Goal: Task Accomplishment & Management: Complete application form

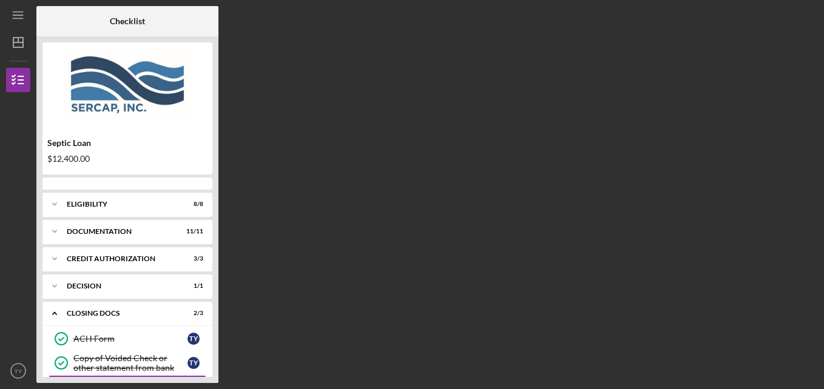
scroll to position [89, 0]
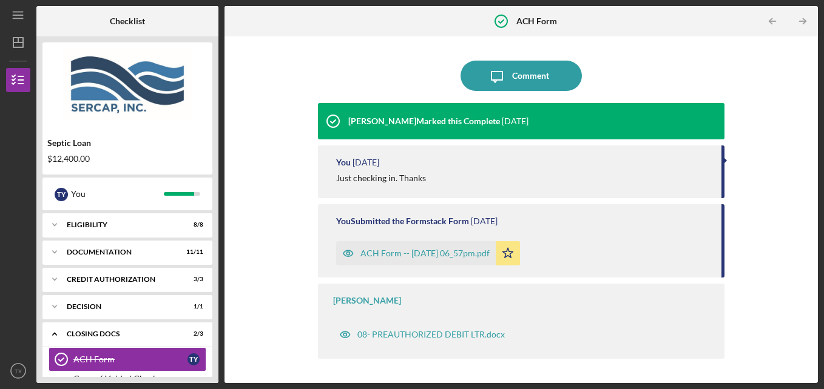
scroll to position [89, 0]
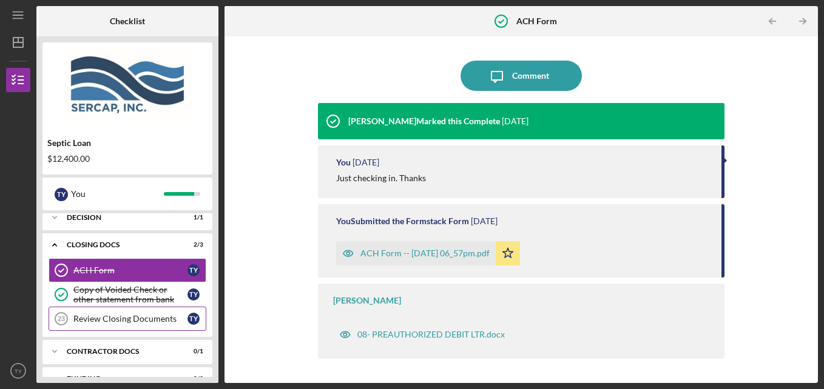
click at [96, 320] on div "Review Closing Documents" at bounding box center [130, 319] width 114 height 10
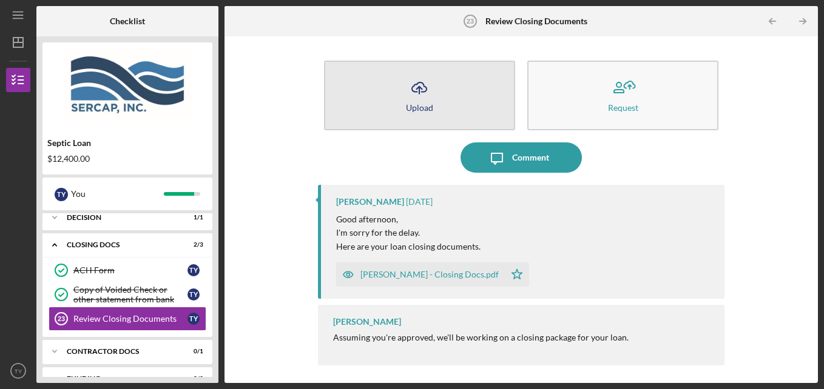
click at [414, 88] on icon "Icon/Upload" at bounding box center [419, 88] width 30 height 30
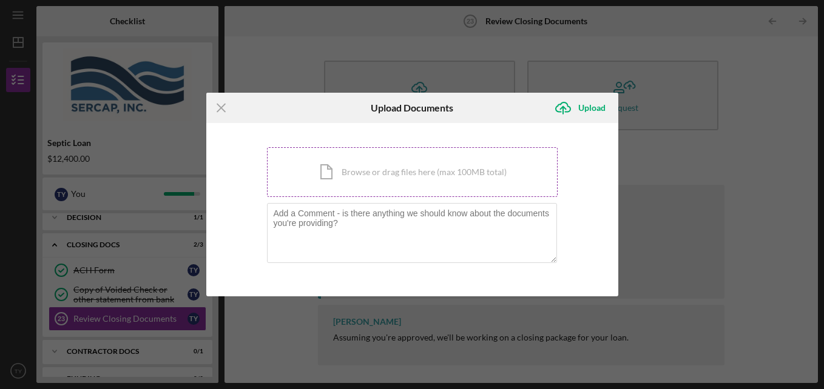
click at [391, 177] on div "Icon/Document Browse or drag files here (max 100MB total) Tap to choose files o…" at bounding box center [412, 172] width 291 height 50
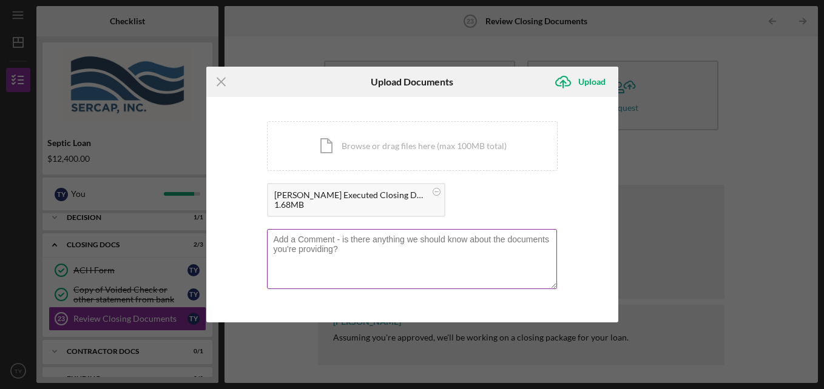
click at [343, 255] on textarea at bounding box center [412, 258] width 290 height 59
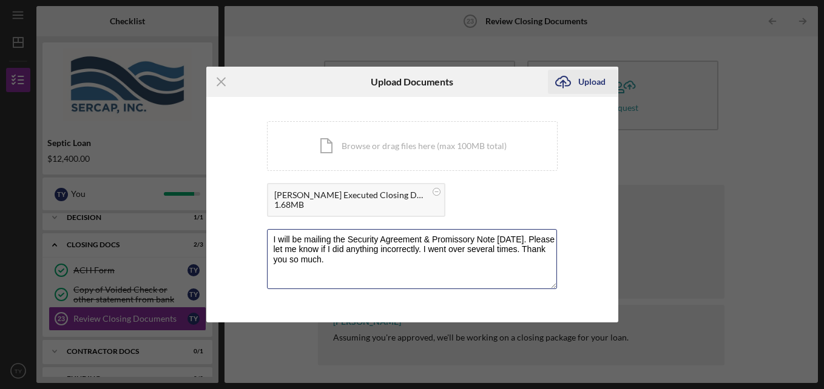
type textarea "I will be mailing the Security Agreement & Promissory Note tomorrow. Please let…"
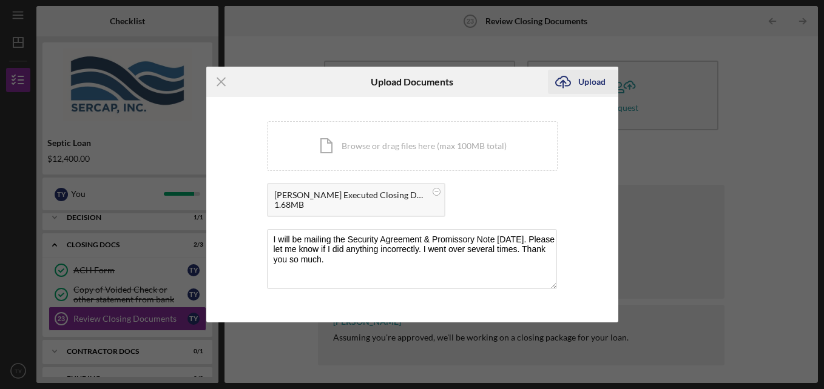
click at [588, 84] on div "Upload" at bounding box center [591, 82] width 27 height 24
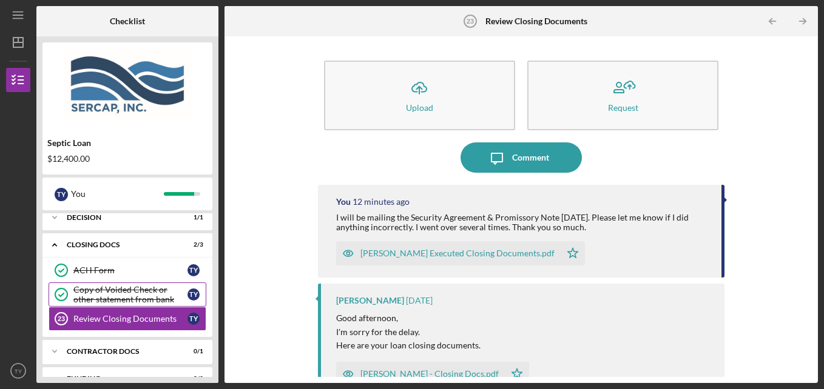
click at [111, 294] on div "Copy of Voided Check or other statement from bank" at bounding box center [130, 294] width 114 height 19
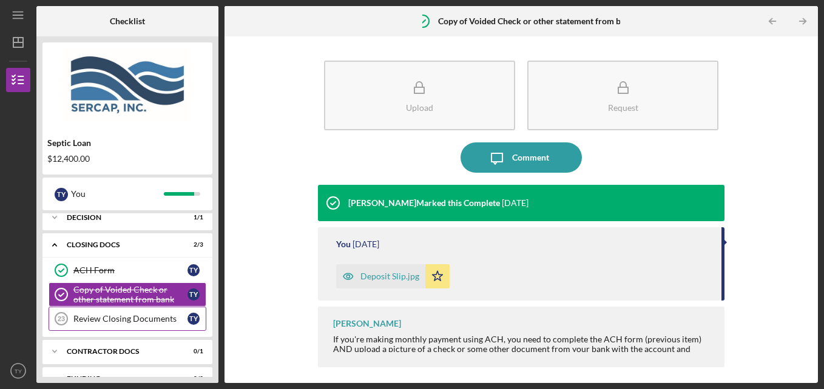
click at [112, 329] on link "Review Closing Documents 23 Review Closing Documents T Y" at bounding box center [128, 319] width 158 height 24
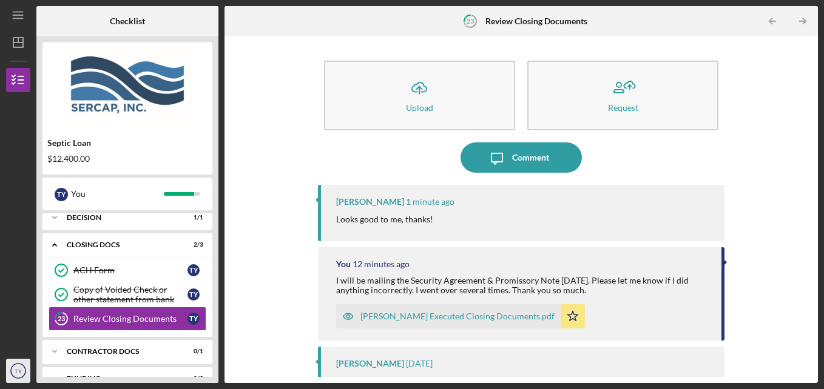
click at [10, 375] on icon "TY" at bounding box center [18, 371] width 24 height 30
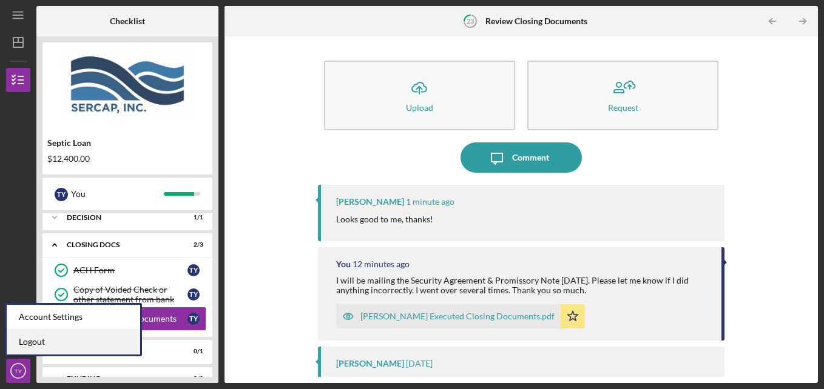
click at [25, 340] on link "Logout" at bounding box center [73, 342] width 133 height 25
